Goal: Register for event/course

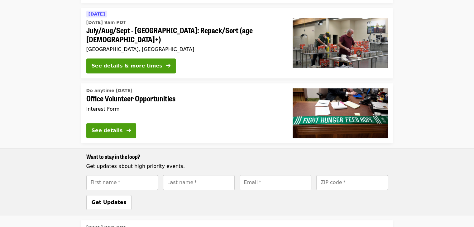
scroll to position [342, 0]
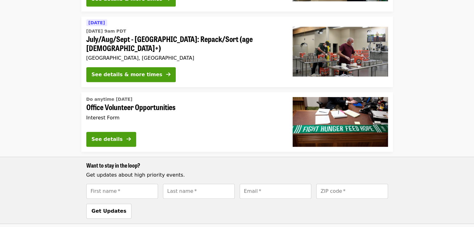
click at [131, 103] on span "Office Volunteer Opportunities" at bounding box center [184, 107] width 196 height 9
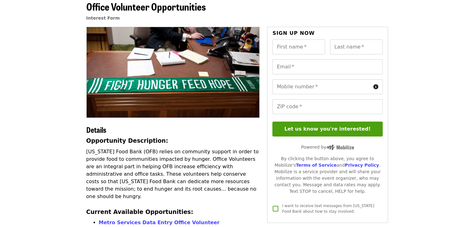
scroll to position [31, 0]
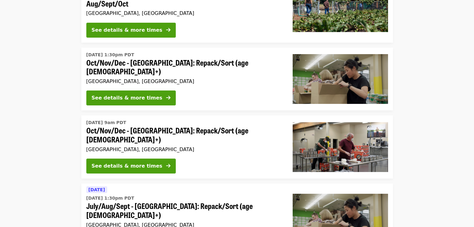
scroll to position [6, 0]
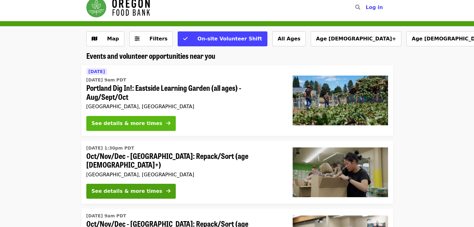
click at [112, 122] on div "See details & more times" at bounding box center [127, 123] width 71 height 7
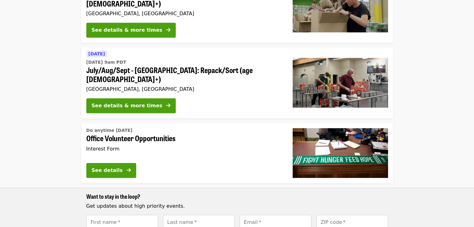
scroll to position [498, 0]
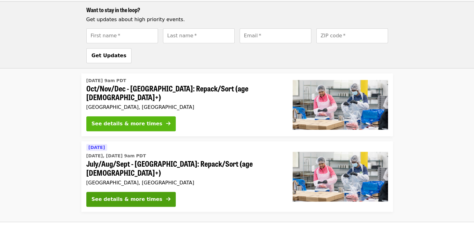
click at [122, 120] on div "See details & more times" at bounding box center [127, 123] width 71 height 7
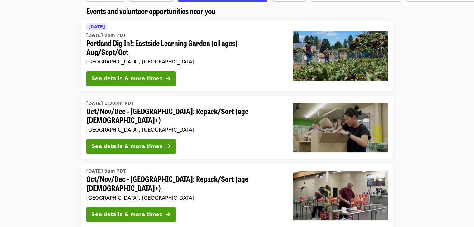
scroll to position [62, 0]
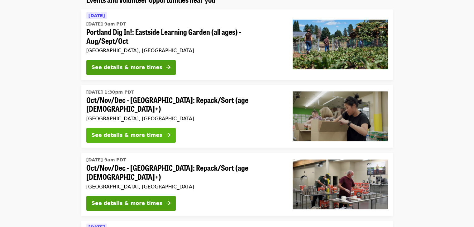
click at [146, 134] on div "See details & more times" at bounding box center [127, 135] width 71 height 7
